Goal: Task Accomplishment & Management: Manage account settings

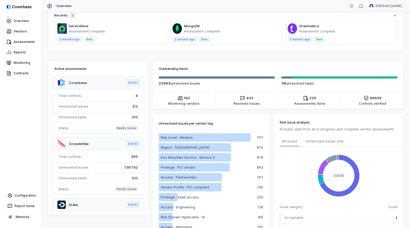
scroll to position [147, 0]
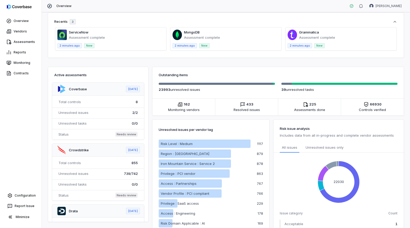
click at [124, 63] on div "Vendor Intake Request New Vendor No open vendor requests Review Queue Filter Cr…" at bounding box center [226, 119] width 369 height 215
click at [25, 18] on link "Overview" at bounding box center [20, 20] width 39 height 9
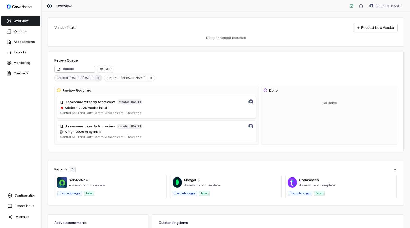
click at [97, 77] on icon "button" at bounding box center [99, 78] width 4 height 4
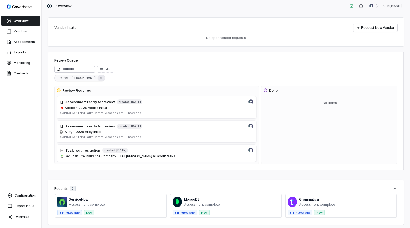
click at [100, 76] on icon "button" at bounding box center [102, 78] width 4 height 4
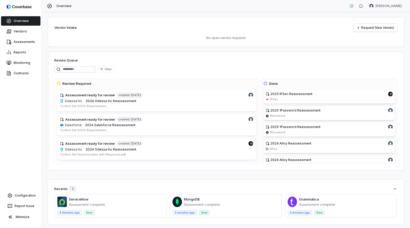
click at [285, 52] on div "Review Queue Filter Review Required Assessment ready for review created 10 mont…" at bounding box center [226, 110] width 356 height 119
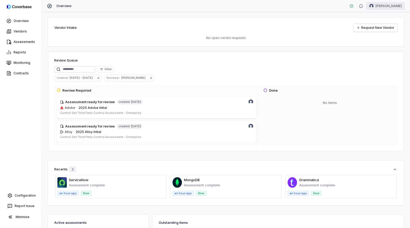
click at [388, 7] on html "Overview Vendors Assessments Reports Monitoring Contracts Configuration Report …" at bounding box center [205, 114] width 410 height 228
click at [375, 49] on div "Log out" at bounding box center [383, 48] width 40 height 8
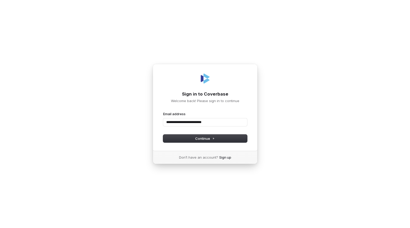
type input "**********"
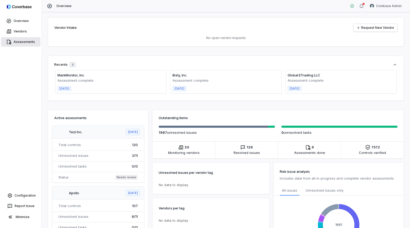
click at [30, 43] on link "Assessments" at bounding box center [20, 41] width 39 height 9
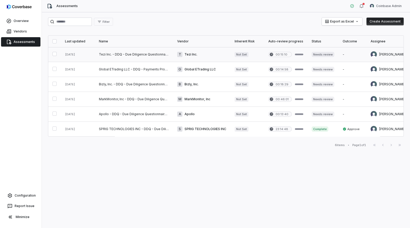
click at [164, 57] on link at bounding box center [134, 54] width 78 height 15
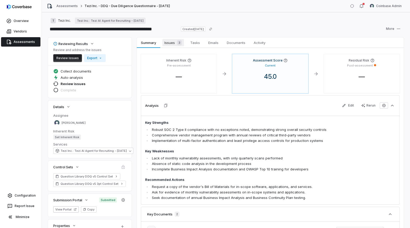
click at [169, 43] on span "Issues 3" at bounding box center [174, 42] width 22 height 7
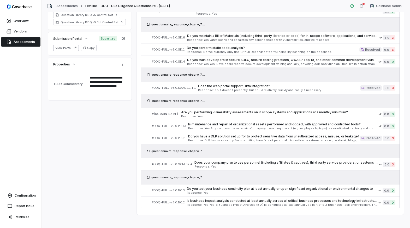
scroll to position [165, 0]
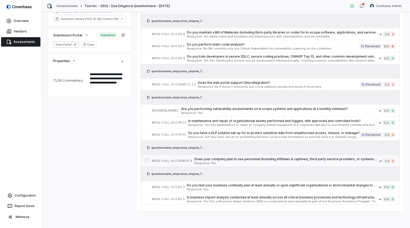
click at [220, 159] on span "Does your company plan to use personnel (including affiliates & captives), thir…" at bounding box center [287, 159] width 185 height 4
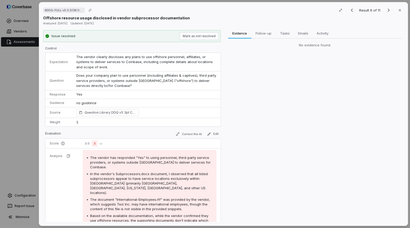
click at [30, 71] on div "# DDQ-FULL-v5.0.SCM.02.4 Result 6 of 11 Close Offshore resource usage disclosed…" at bounding box center [205, 114] width 410 height 228
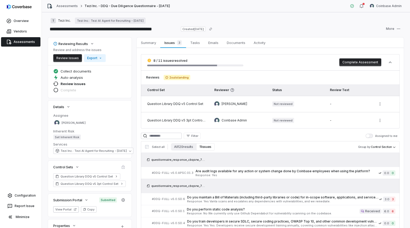
click at [29, 38] on link "Assessments" at bounding box center [20, 41] width 39 height 9
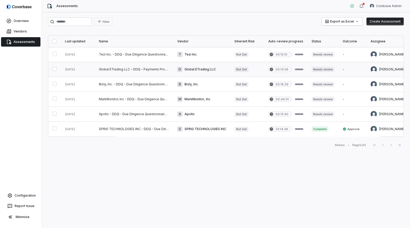
click at [147, 69] on link at bounding box center [134, 69] width 78 height 15
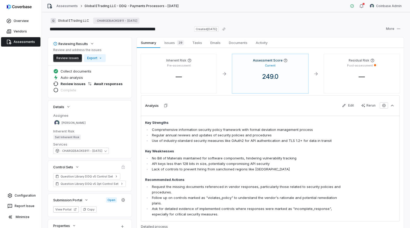
click at [175, 44] on span "Issues 29" at bounding box center [175, 42] width 24 height 7
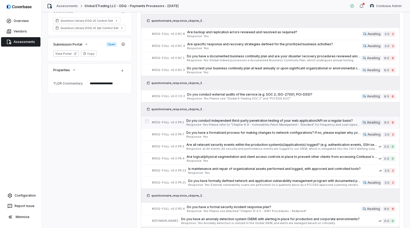
scroll to position [72, 0]
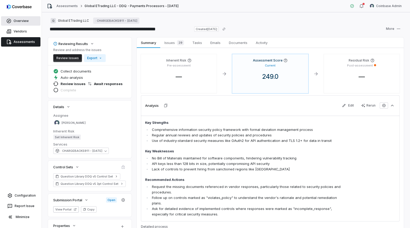
click at [17, 19] on link "Overview" at bounding box center [20, 20] width 39 height 9
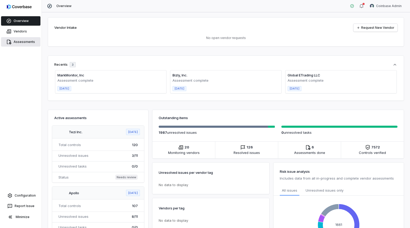
click at [32, 43] on link "Assessments" at bounding box center [20, 41] width 39 height 9
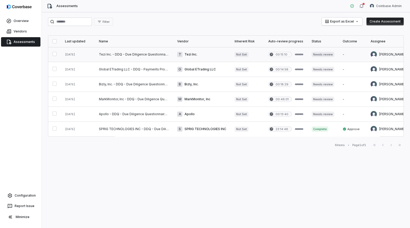
click at [151, 59] on link at bounding box center [134, 54] width 78 height 15
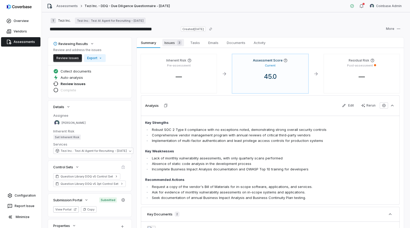
click at [173, 47] on link "Issues 3 Issues 3" at bounding box center [173, 42] width 26 height 10
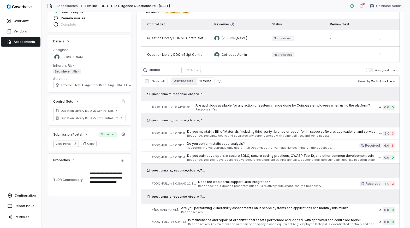
scroll to position [89, 0]
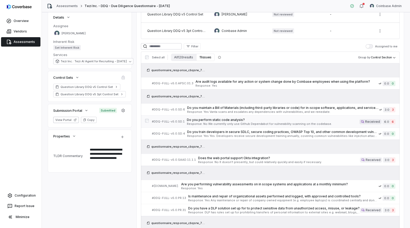
click at [219, 120] on span "Do you perform static code analysis?" at bounding box center [273, 120] width 173 height 4
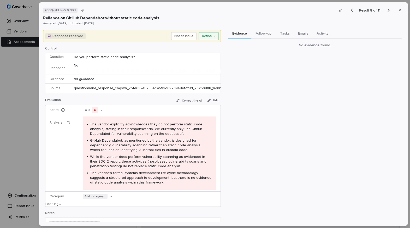
click at [211, 37] on div "# DDQ-FULL-v5.0.SD.1 Result 8 of 11 Close Reliance on GitHub Dependabot without…" at bounding box center [205, 114] width 410 height 228
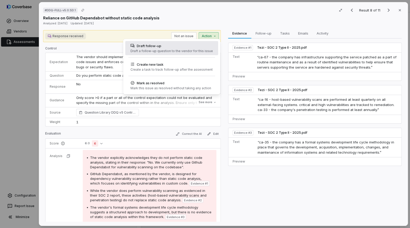
click at [201, 46] on div "Draft follow-up" at bounding box center [172, 45] width 83 height 5
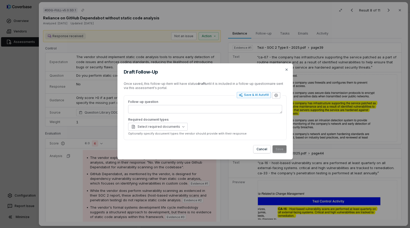
click at [277, 94] on icon "button" at bounding box center [276, 95] width 4 height 4
type textarea "*"
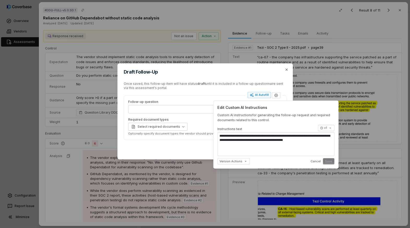
click at [132, 38] on div "Draft Follow-Up Once saved, this follow-up item will have status draft until it…" at bounding box center [205, 114] width 410 height 228
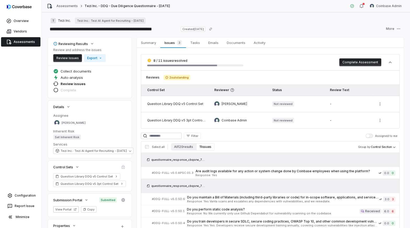
click at [24, 43] on link "Assessments" at bounding box center [20, 41] width 39 height 9
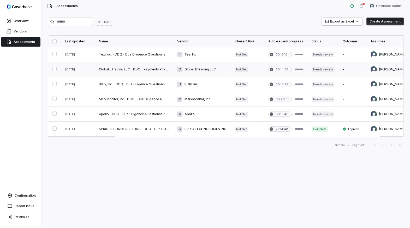
click at [149, 68] on link at bounding box center [134, 69] width 78 height 15
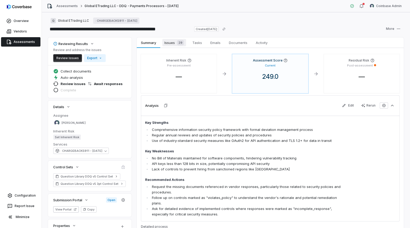
click at [174, 40] on span "Issues 29" at bounding box center [175, 42] width 24 height 7
type textarea "*"
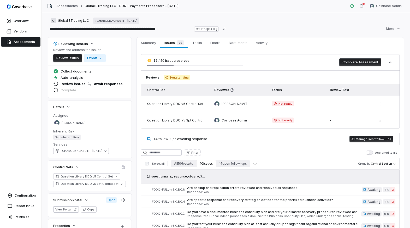
click at [375, 140] on button "Manage sent follow-ups" at bounding box center [372, 139] width 44 height 6
type textarea "*"
click at [382, 5] on html "**********" at bounding box center [205, 114] width 410 height 228
click at [373, 47] on div "Log out" at bounding box center [383, 48] width 40 height 8
